Goal: Task Accomplishment & Management: Manage account settings

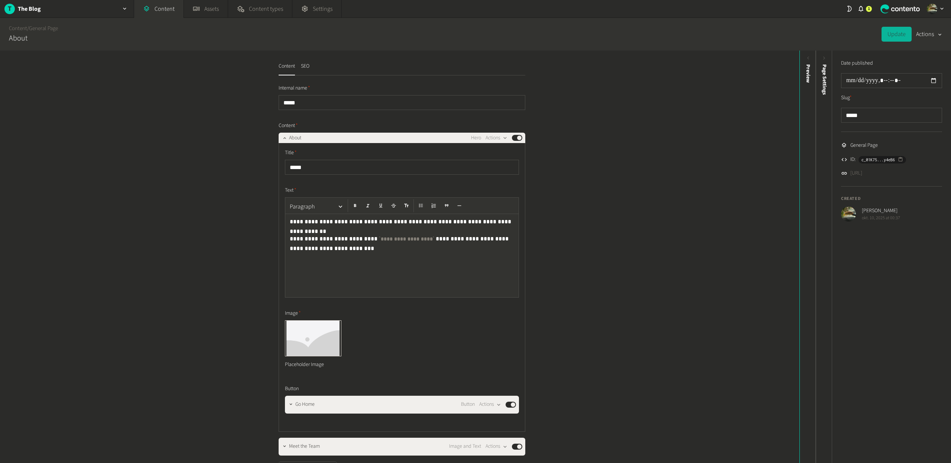
scroll to position [72, 0]
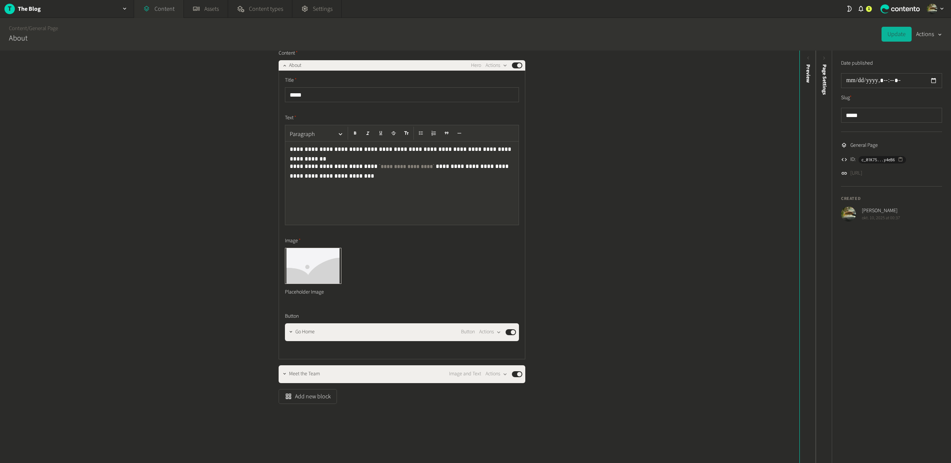
click at [167, 5] on link "Content" at bounding box center [158, 9] width 49 height 18
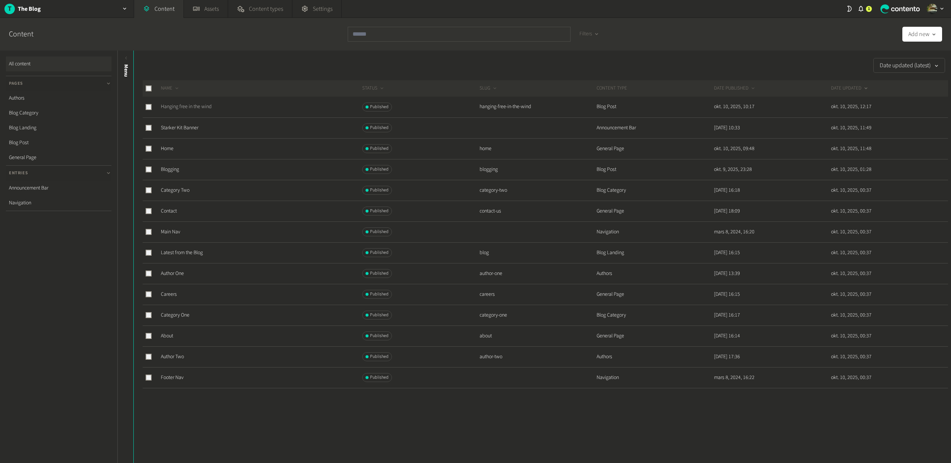
click at [189, 108] on link "Hanging free in the wind" at bounding box center [186, 106] width 51 height 7
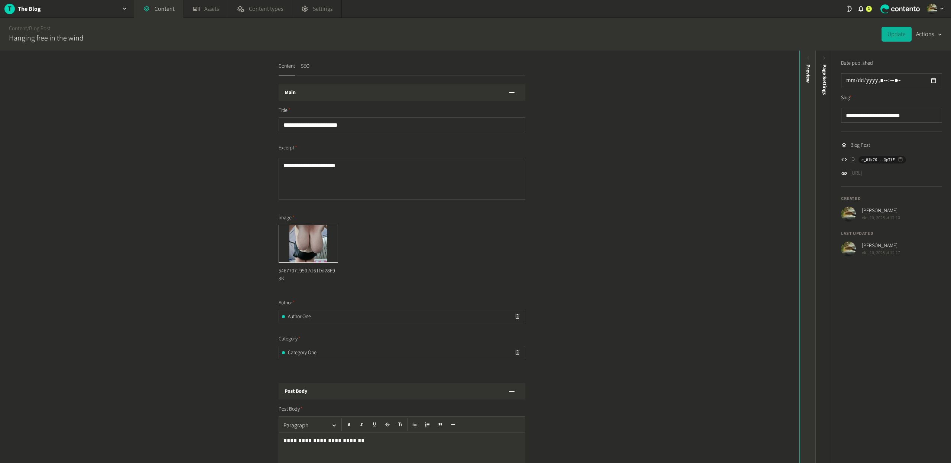
click at [811, 74] on div "Preview" at bounding box center [808, 73] width 8 height 19
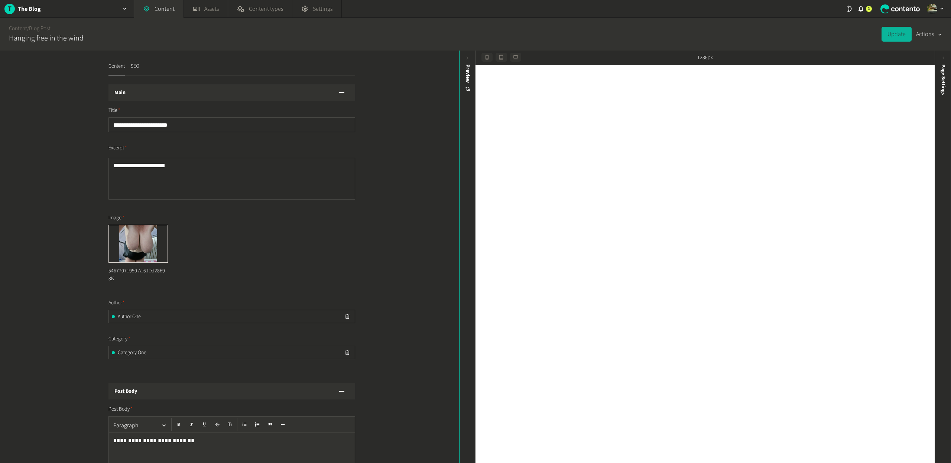
click at [923, 33] on button "Actions" at bounding box center [929, 34] width 26 height 15
click at [928, 38] on button "Actions" at bounding box center [929, 34] width 26 height 15
click at [920, 65] on button "Set to draft" at bounding box center [923, 67] width 35 height 14
click at [860, 37] on button "Save" at bounding box center [865, 34] width 23 height 15
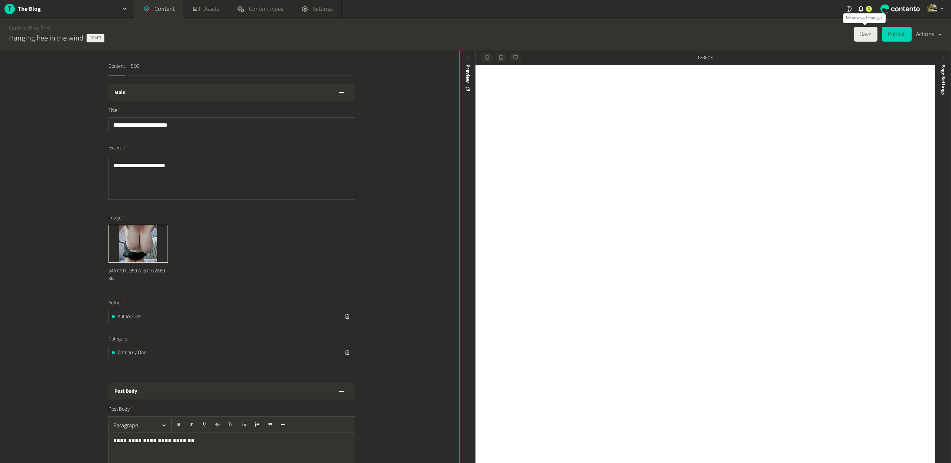
click at [867, 35] on button "Save" at bounding box center [865, 34] width 23 height 15
click at [894, 36] on button "Publish" at bounding box center [897, 34] width 30 height 15
type input "**********"
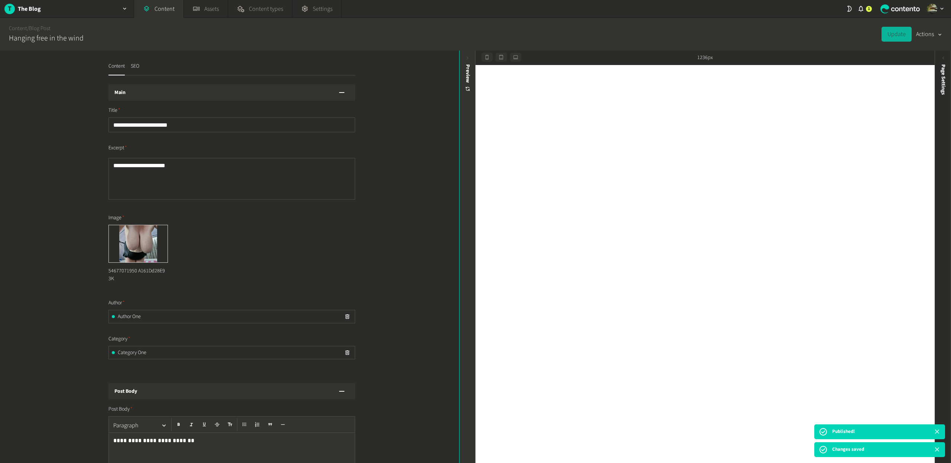
click at [466, 72] on div "Preview" at bounding box center [468, 78] width 8 height 28
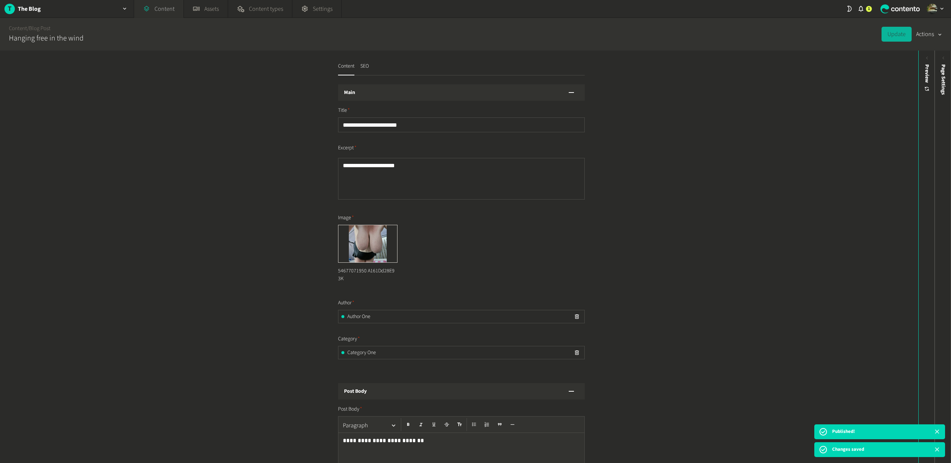
click at [169, 11] on link "Content" at bounding box center [158, 9] width 49 height 18
